Goal: Find contact information: Find contact information

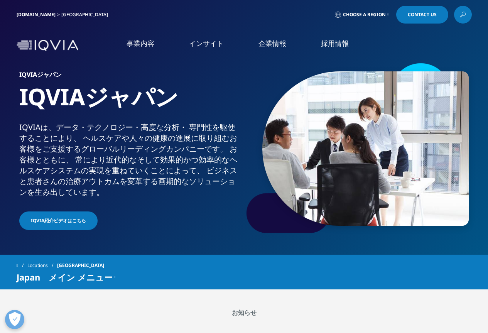
click at [284, 48] on link "企業情報" at bounding box center [272, 44] width 28 height 10
click at [13, 101] on link "概要" at bounding box center [91, 97] width 159 height 9
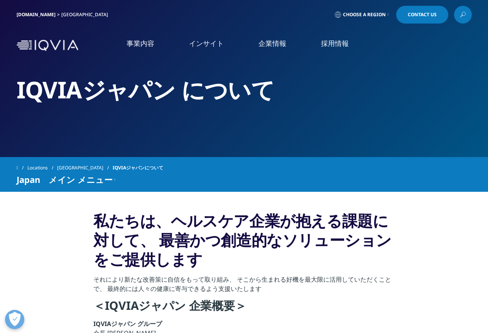
scroll to position [154, 0]
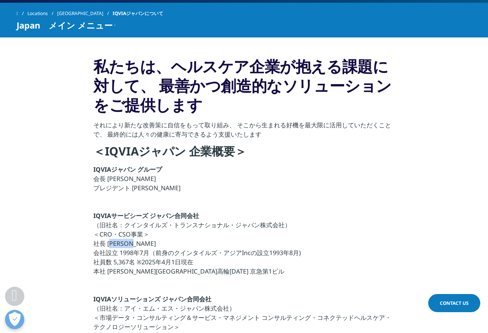
drag, startPoint x: 109, startPoint y: 243, endPoint x: 143, endPoint y: 242, distance: 33.6
click at [143, 242] on p "IQVIAサービシーズ ジャパン合同会社 （旧社名：クインタイルズ・トランスナショナル・ジャパン株式会社） ＜CRO・CSO事業＞ 社長 宇賀神 史彦 会社設…" at bounding box center [243, 245] width 301 height 69
copy p "宇賀神 史彦"
